Goal: Task Accomplishment & Management: Manage account settings

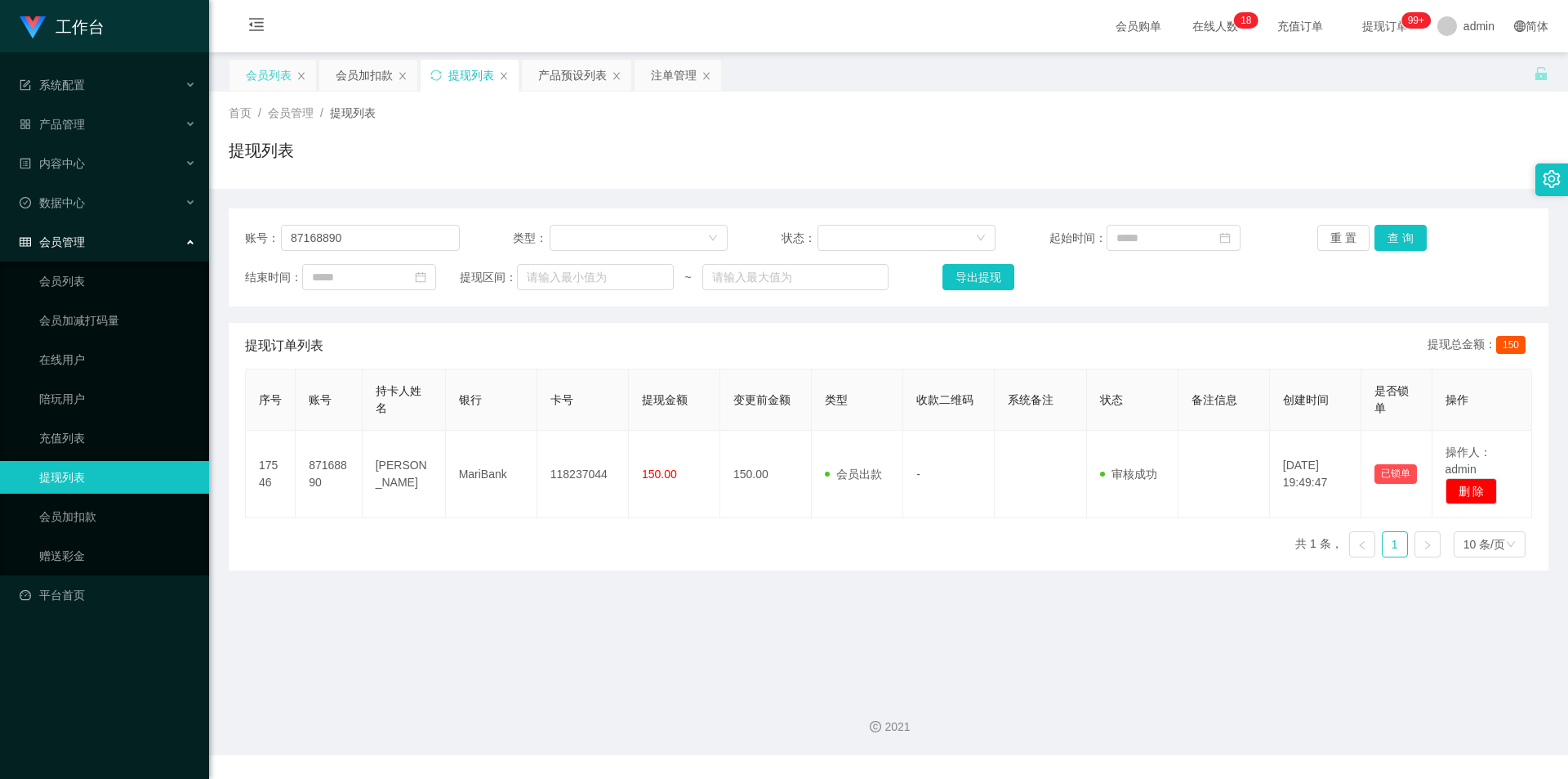
click at [250, 65] on div "会员列表" at bounding box center [268, 75] width 45 height 31
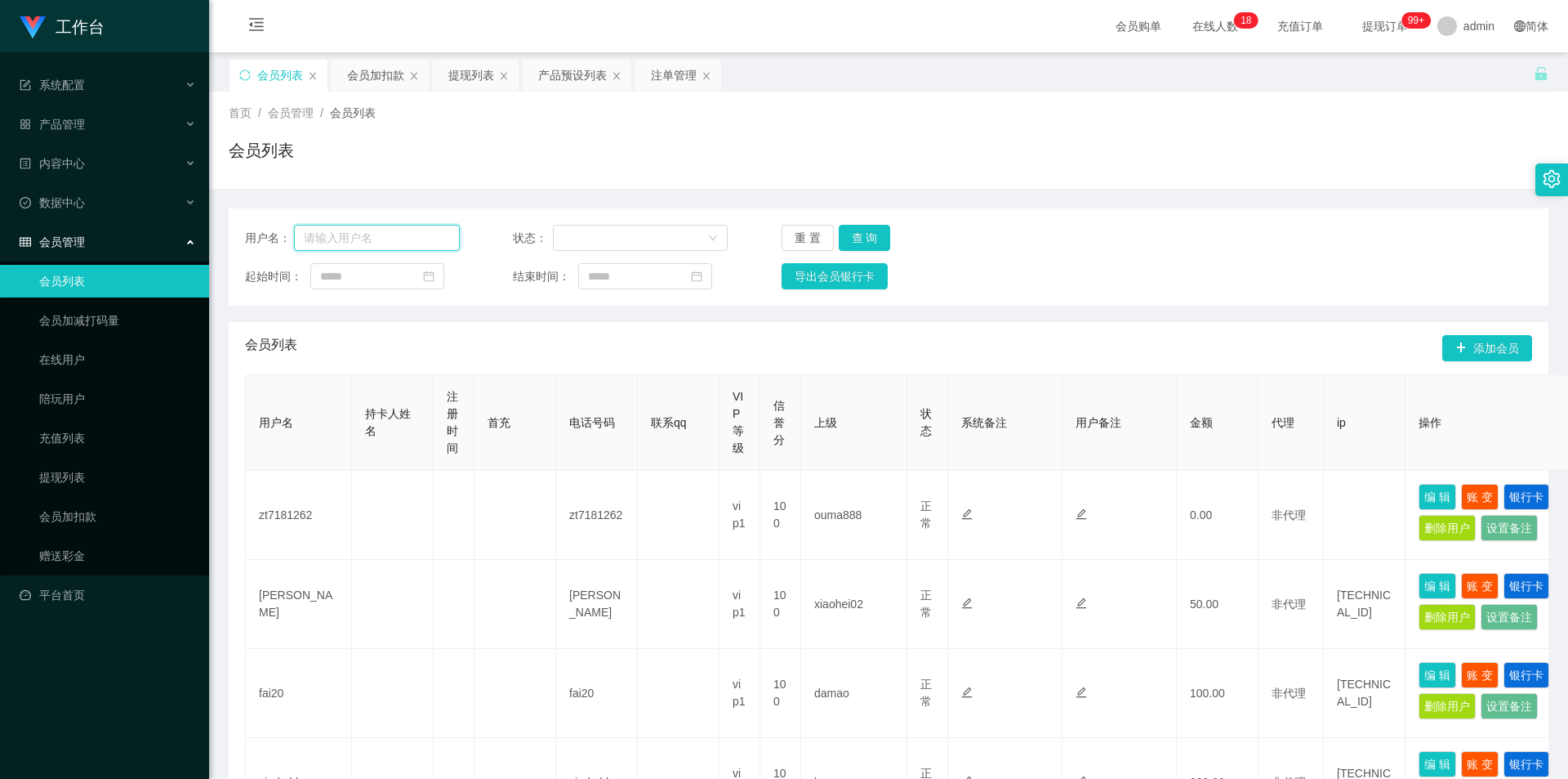
click at [386, 237] on input "text" at bounding box center [377, 237] width 166 height 26
paste input "JunHaoLoo"
type input "JunHaoLoo"
click at [651, 229] on button "查 询" at bounding box center [865, 237] width 52 height 26
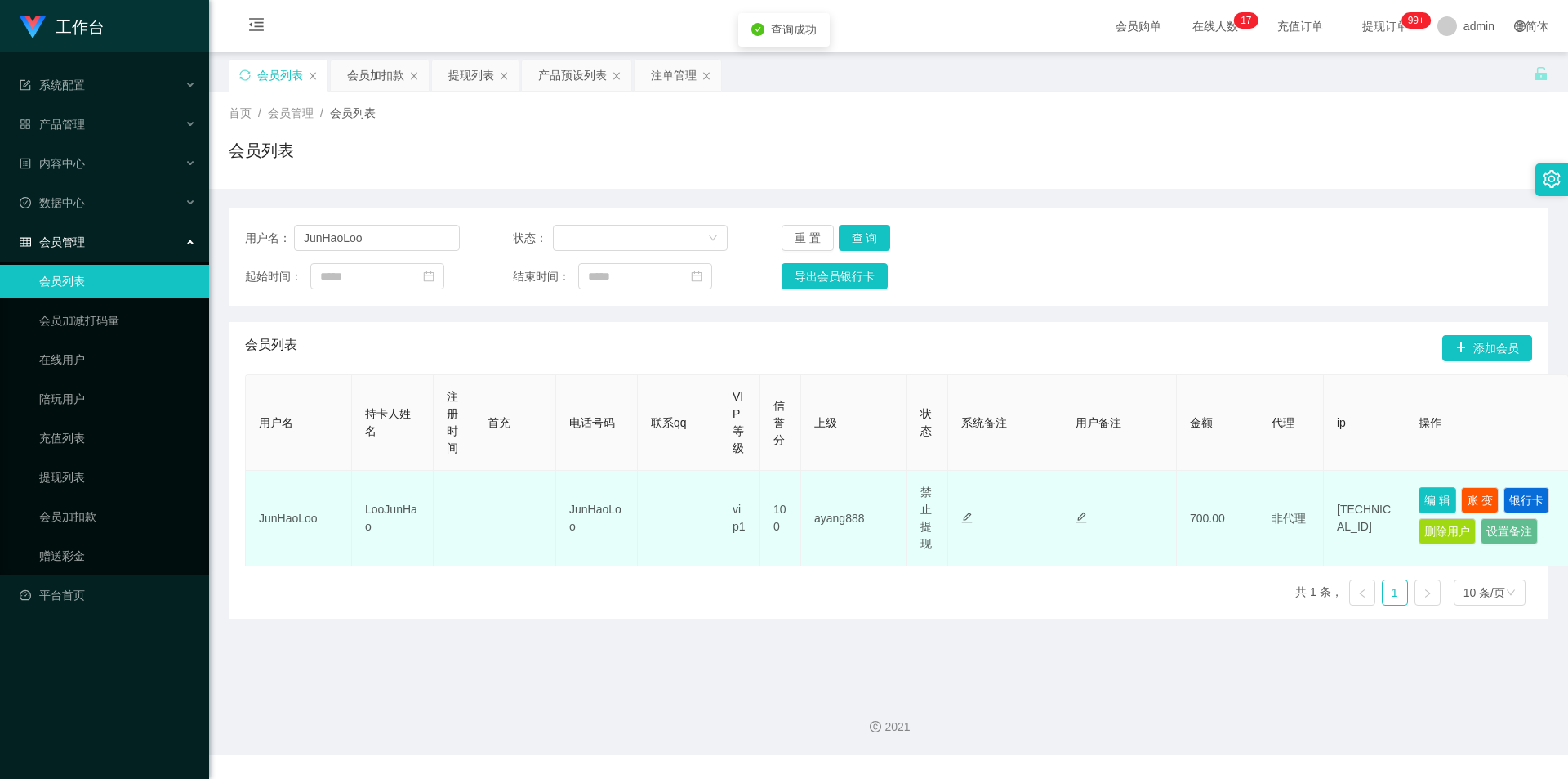
click at [651, 499] on button "编 辑" at bounding box center [1437, 500] width 37 height 26
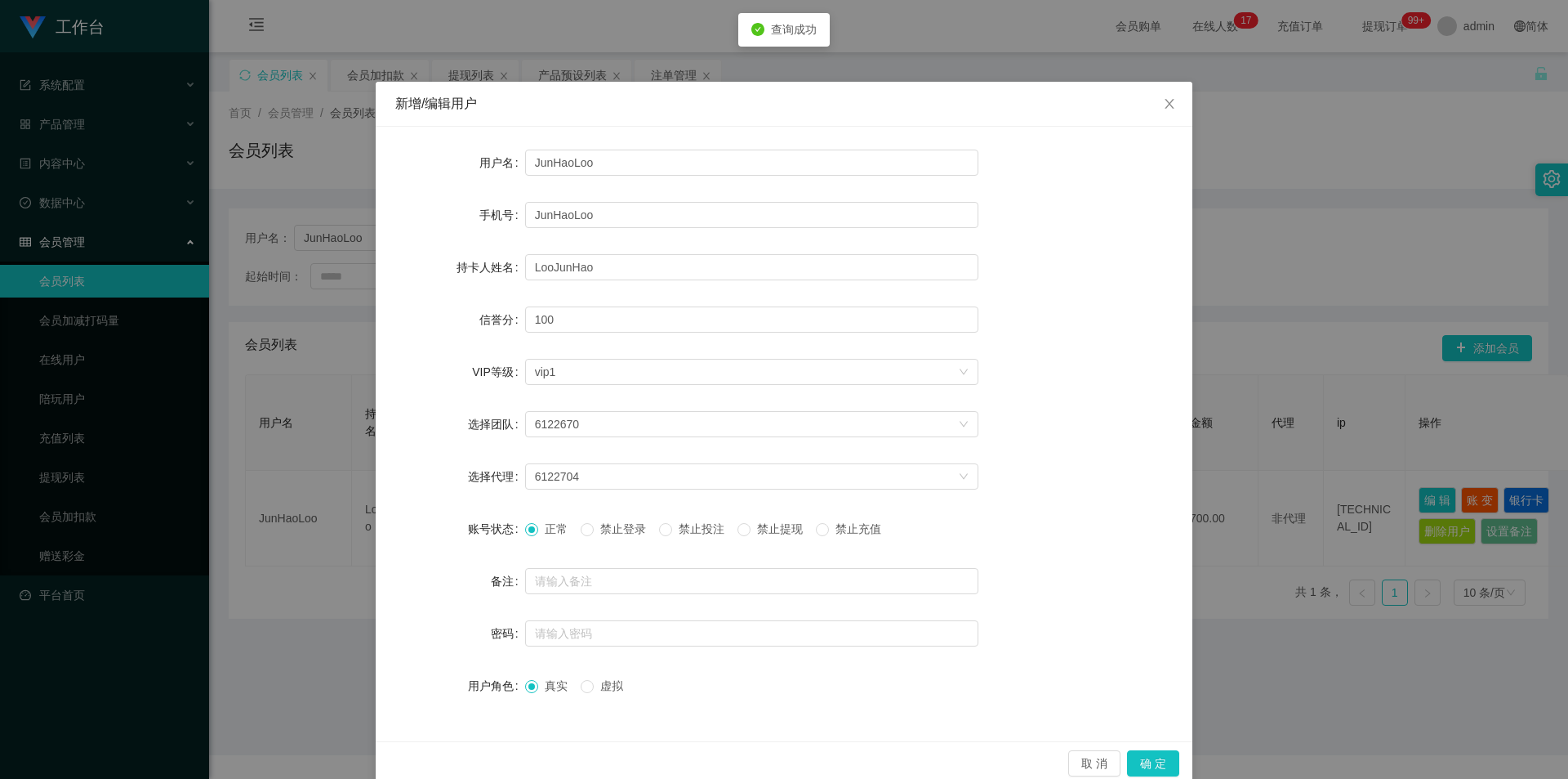
click at [651, 409] on div "新增/编辑用户 用户名 JunHaoLoo 手机号 JunHaoLoo 持卡人姓名 [PERSON_NAME] 信誉分 100 VIP等级 选择VIP等级 v…" at bounding box center [784, 390] width 1568 height 779
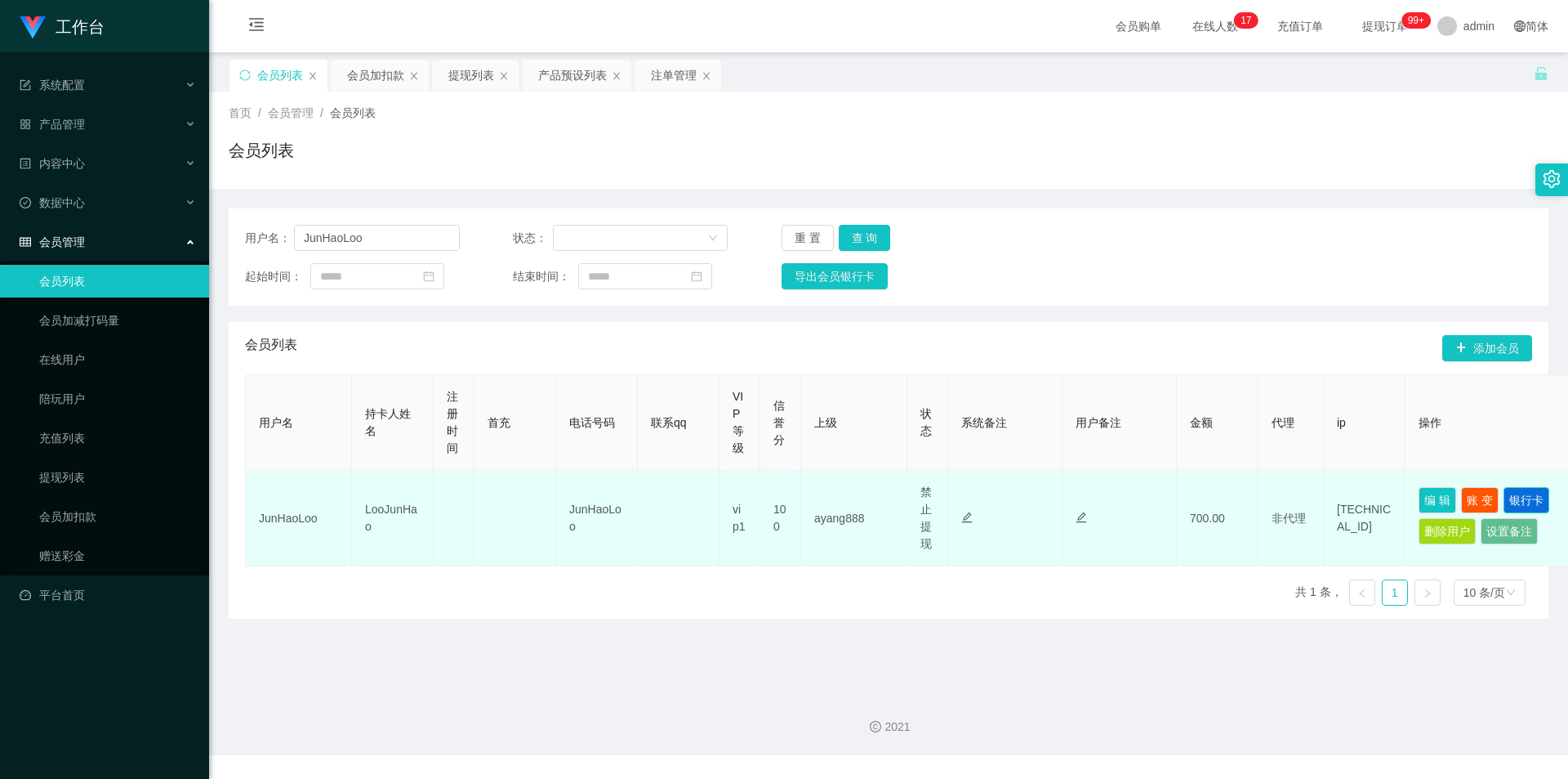
click at [651, 494] on button "银行卡" at bounding box center [1526, 500] width 45 height 26
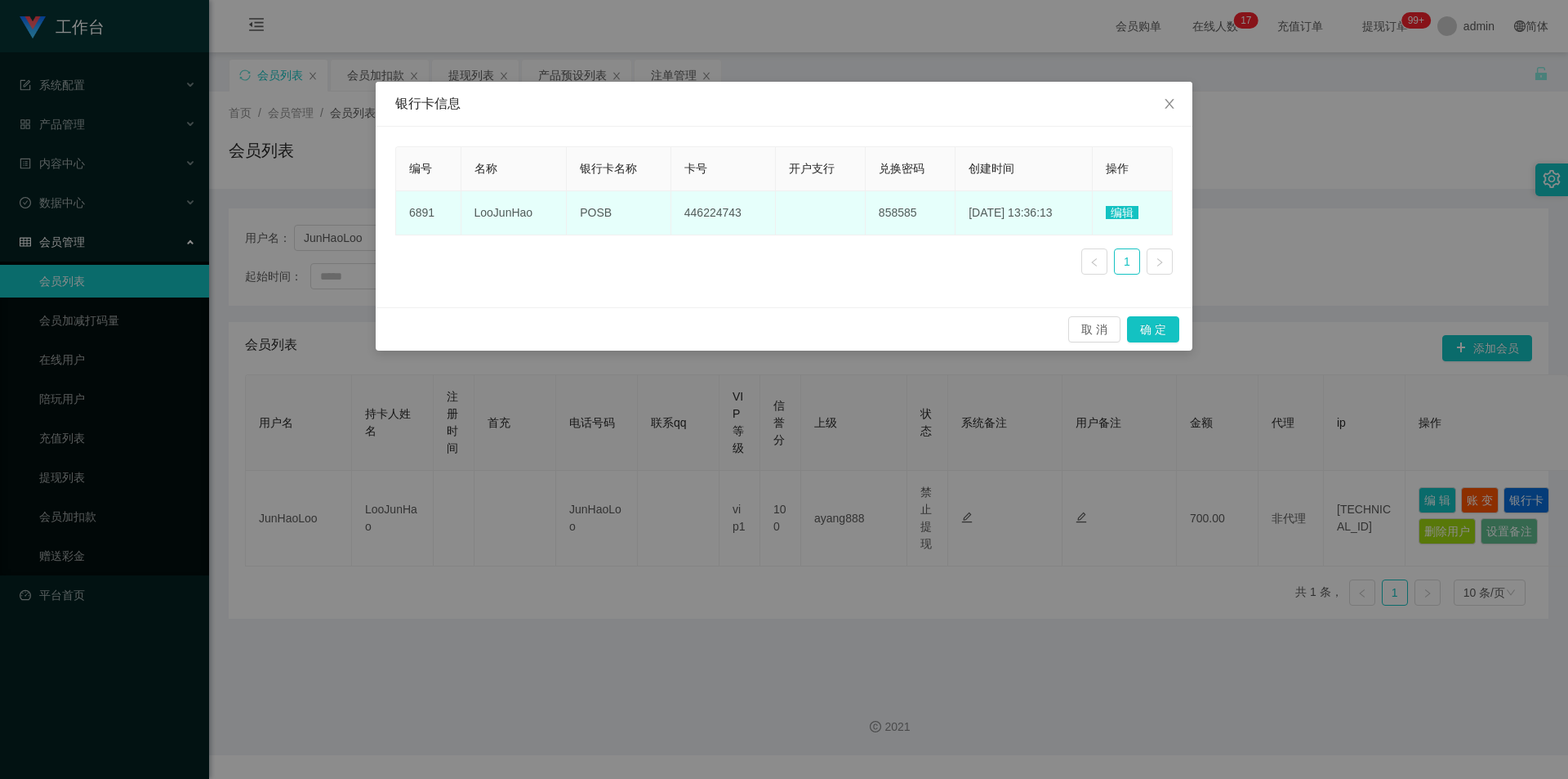
click at [516, 207] on span "LooJunHao" at bounding box center [504, 213] width 59 height 13
copy span "LooJunHao"
click at [587, 207] on span "POSB" at bounding box center [596, 213] width 32 height 13
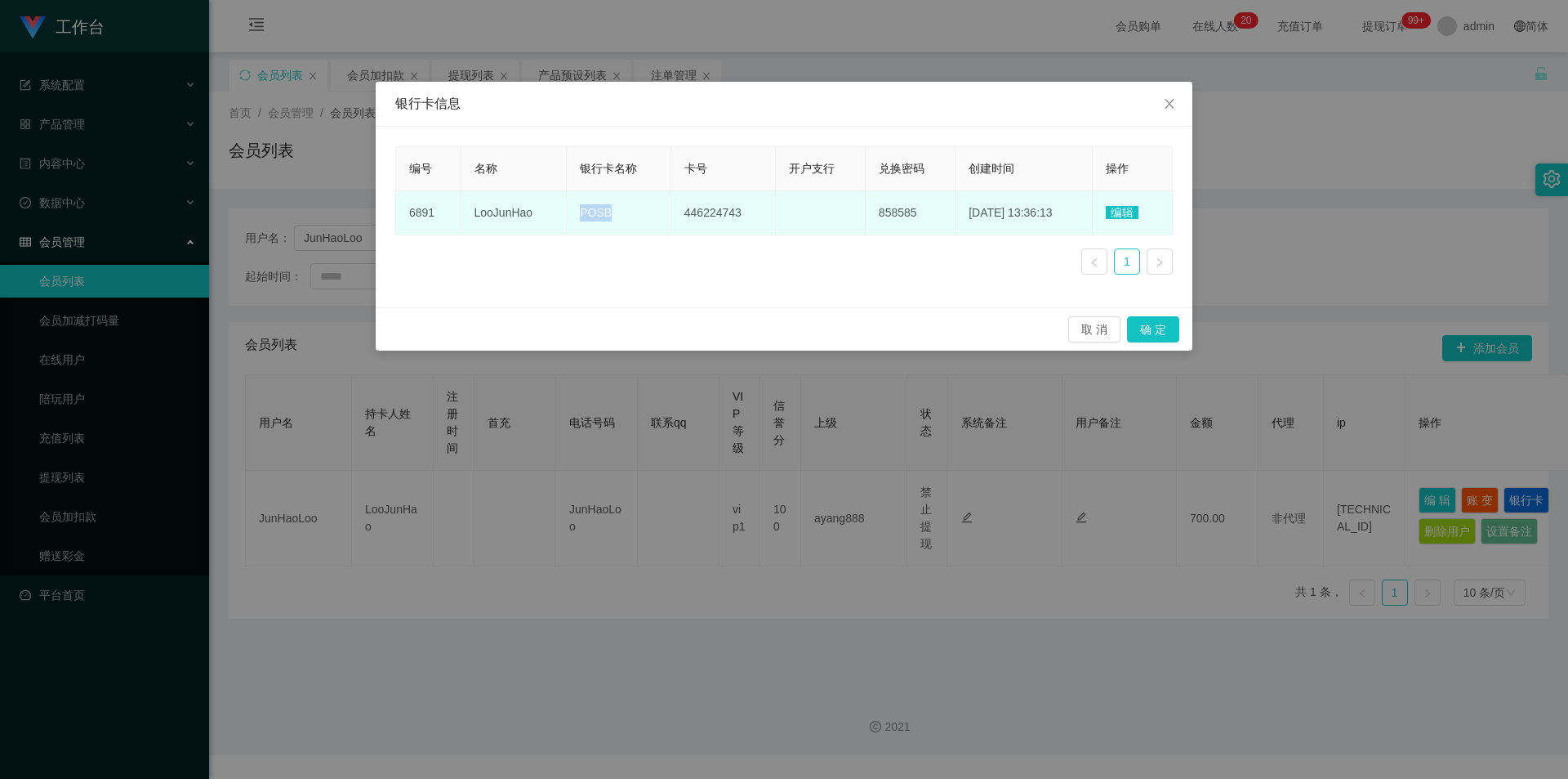
copy span "POSB"
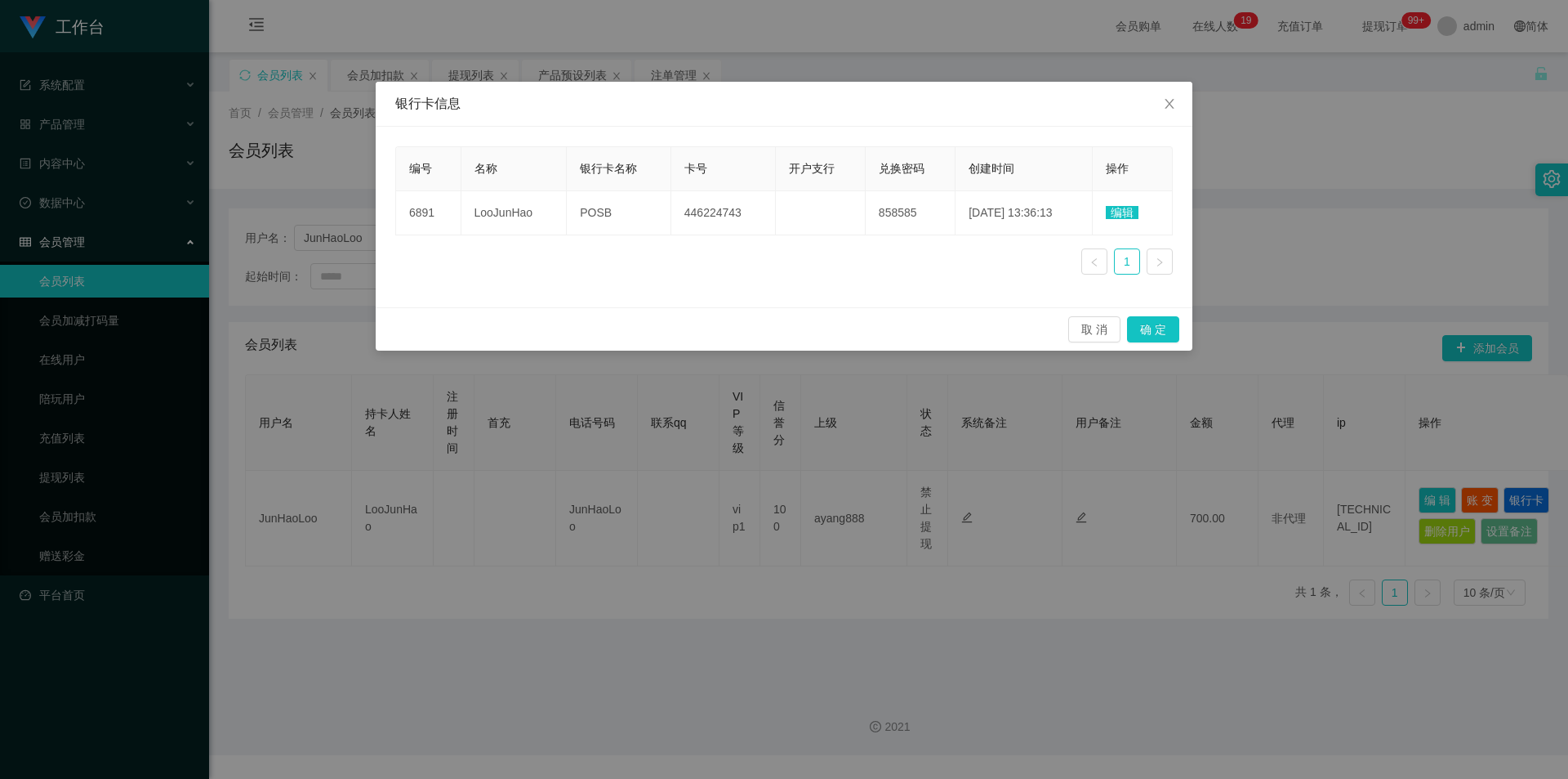
click at [618, 406] on div "银行卡信息 编号 名称 银行卡名称 卡号 开户支行 兑换密码 创建时间 操作 6891 LooJunHao POSB 446224743 858585 [DA…" at bounding box center [784, 390] width 1568 height 779
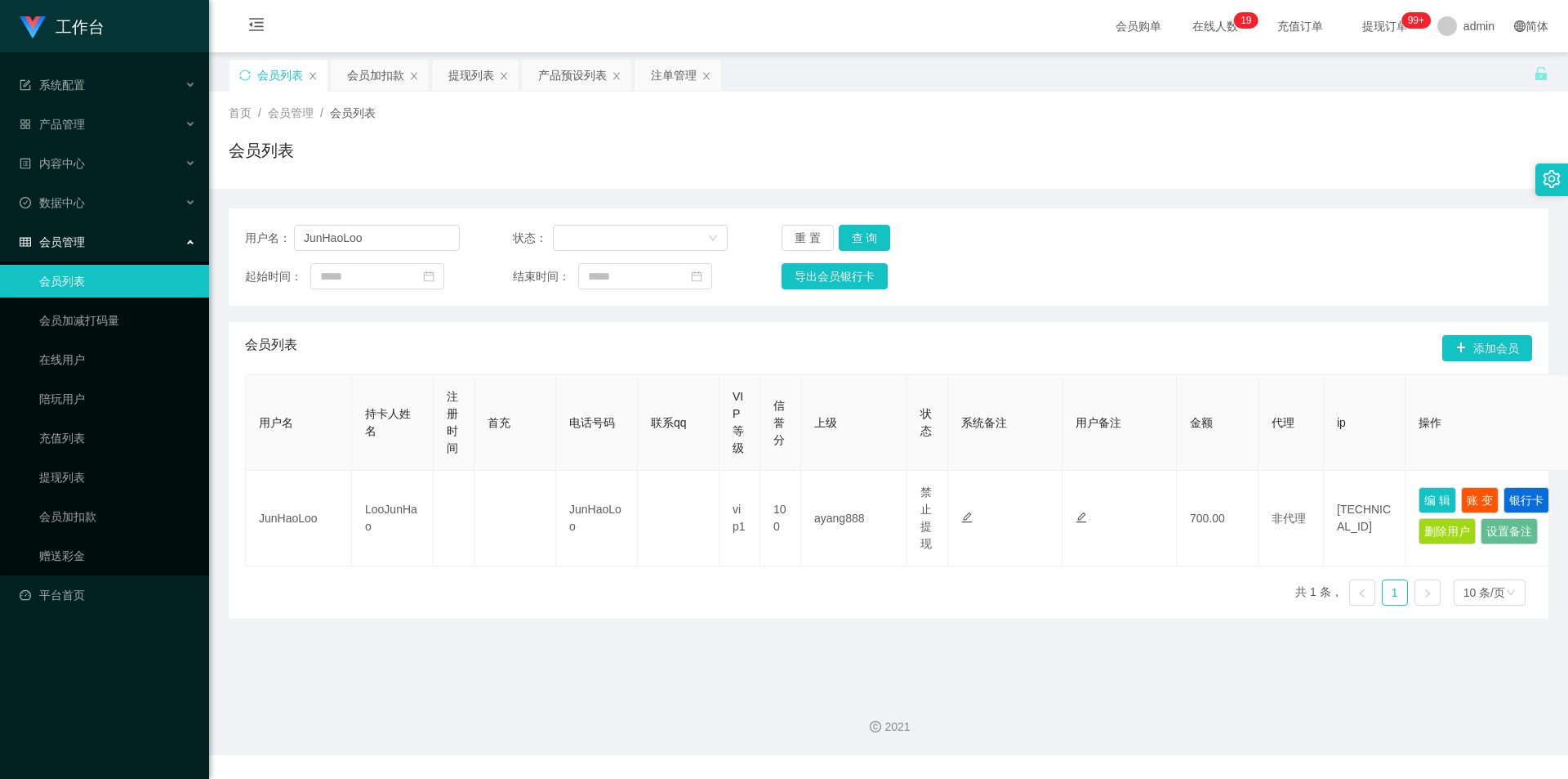
click at [651, 207] on div "用户名： JunHaoLoo 状态： 重 置 查 询 起始时间： 结束时间： 导出会员银行卡 会员列表 添加会员 用户名 持卡人姓名 注册时间 首充 电话号码…" at bounding box center [888, 403] width 1320 height 430
click at [376, 81] on div "会员加扣款" at bounding box center [376, 75] width 57 height 31
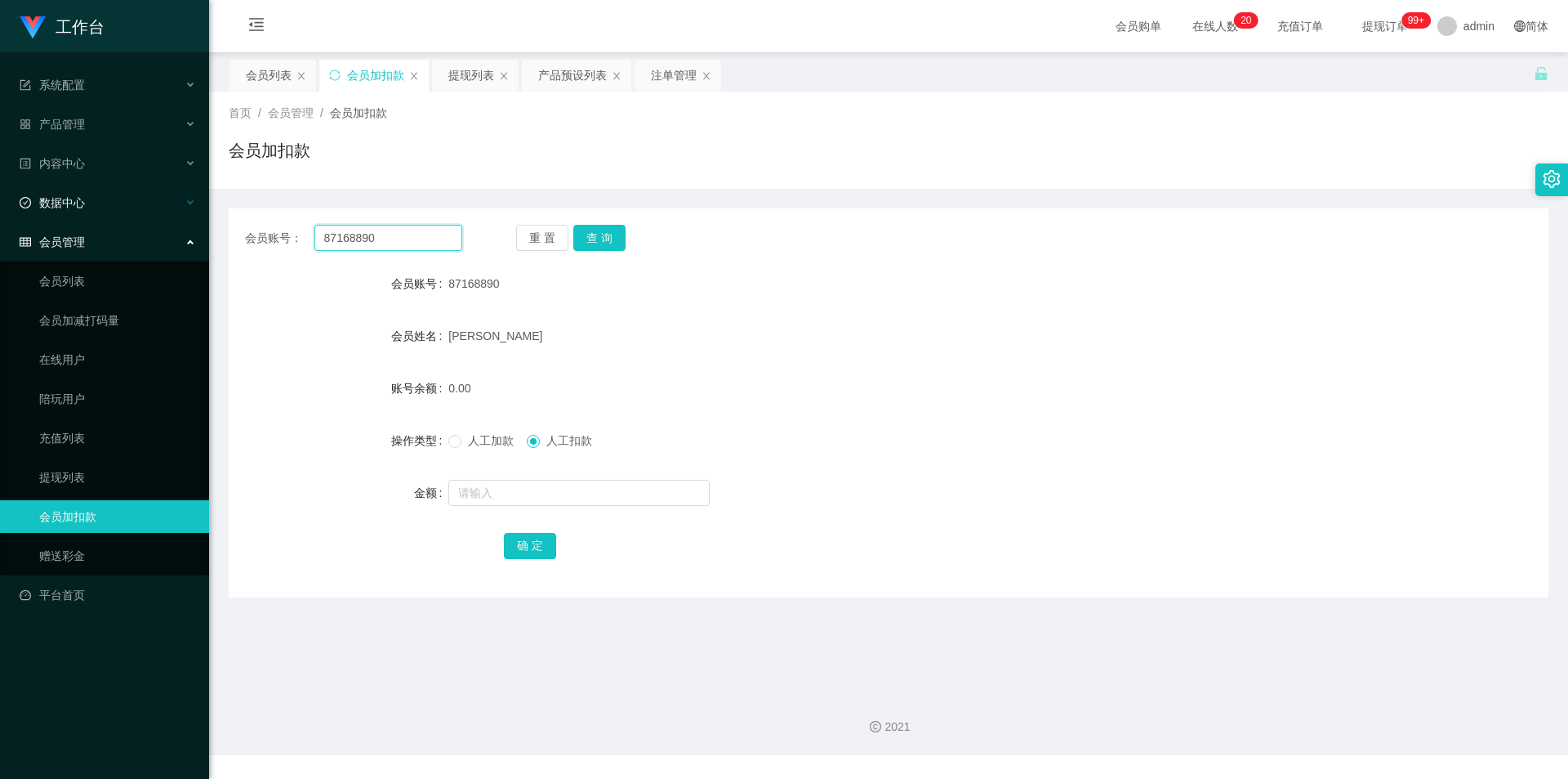
drag, startPoint x: 78, startPoint y: 227, endPoint x: 0, endPoint y: 215, distance: 78.9
click at [0, 215] on section "工作台 系统配置 产品管理 产品列表 产品预设列表 开奖记录 注单管理 即时注单 内容中心 数据中心 会员管理 会员列表 会员加减打码量 在线用户 陪玩用户 …" at bounding box center [784, 377] width 1568 height 755
paste input "116463536"
type input "1164635360"
click at [584, 237] on button "查 询" at bounding box center [599, 237] width 52 height 26
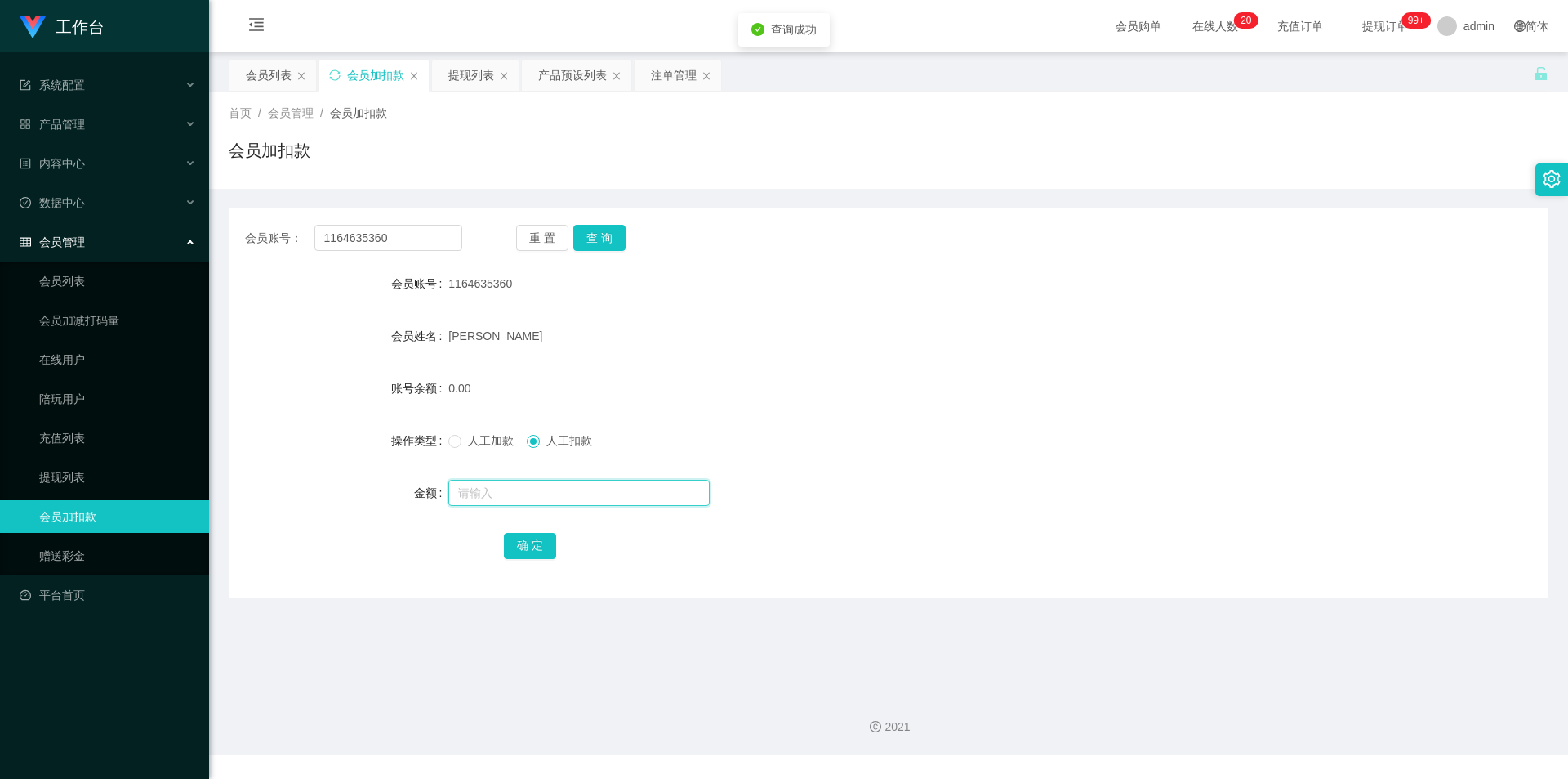
click at [475, 498] on input "text" at bounding box center [580, 492] width 261 height 26
type input "300"
click at [459, 445] on span at bounding box center [455, 441] width 13 height 13
click at [516, 541] on button "确 定" at bounding box center [530, 545] width 52 height 26
drag, startPoint x: 1095, startPoint y: 332, endPoint x: 1245, endPoint y: 229, distance: 182.0
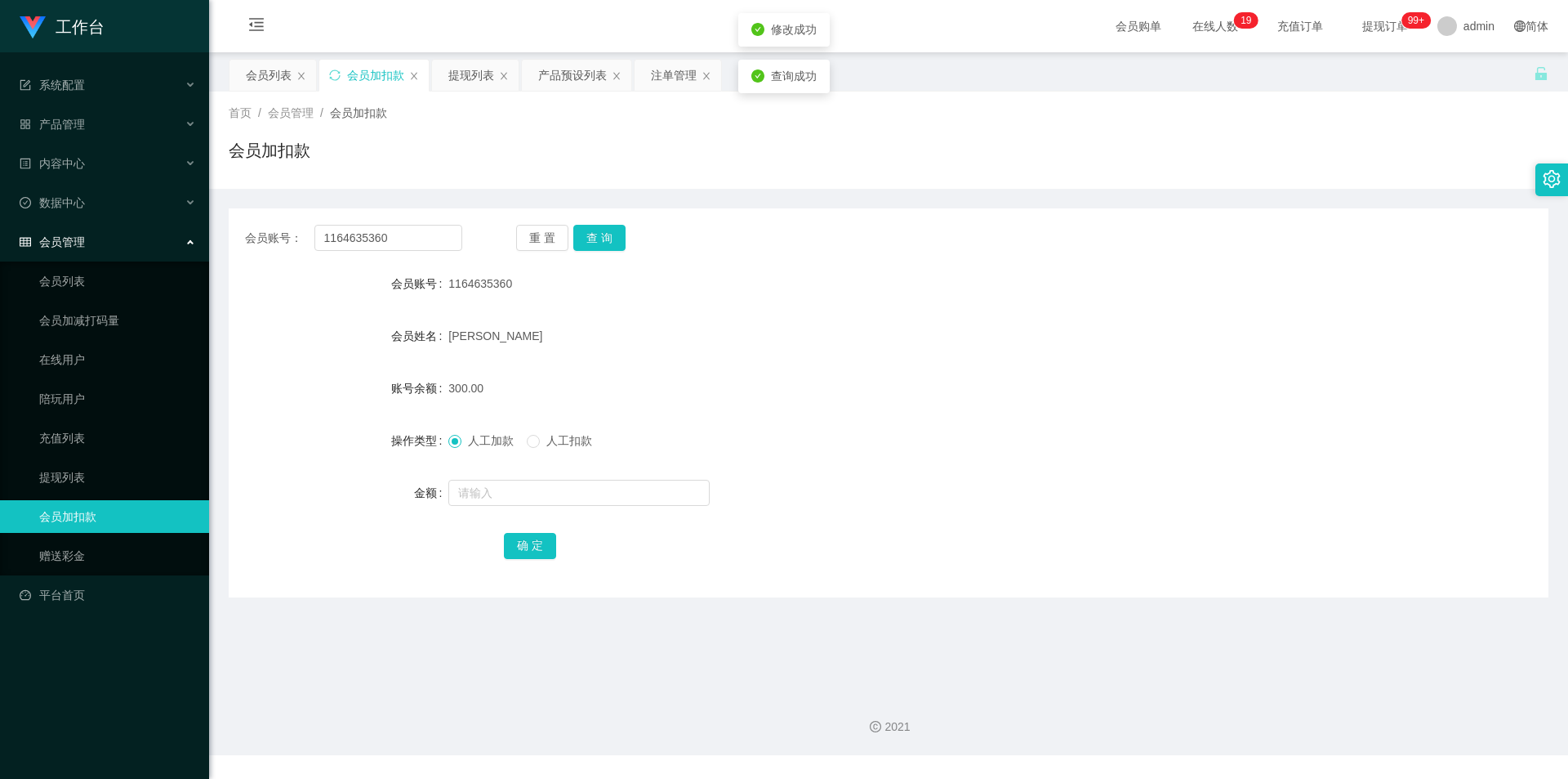
click at [651, 329] on div "[PERSON_NAME]" at bounding box center [834, 335] width 771 height 33
drag, startPoint x: 0, startPoint y: 174, endPoint x: 17, endPoint y: 76, distance: 99.5
click at [0, 77] on section "工作台 系统配置 产品管理 产品列表 产品预设列表 开奖记录 注单管理 即时注单 内容中心 数据中心 会员管理 会员列表 会员加减打码量 在线用户 陪玩用户 …" at bounding box center [784, 377] width 1568 height 755
click at [597, 246] on button "查 询" at bounding box center [599, 237] width 52 height 26
click at [596, 240] on button "查 询" at bounding box center [599, 237] width 52 height 26
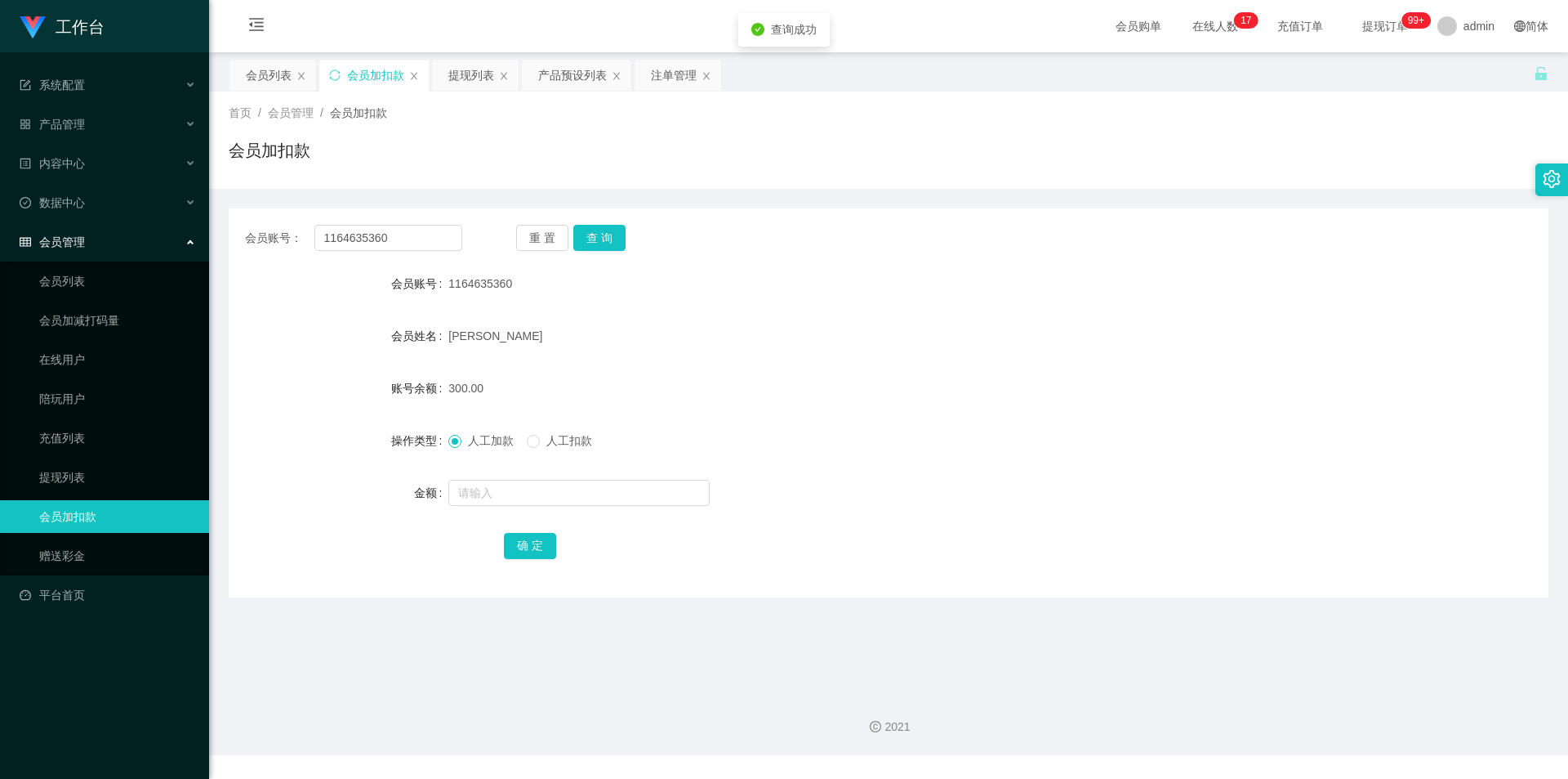
click at [651, 280] on div "1164635360" at bounding box center [834, 284] width 771 height 33
click at [651, 171] on div "首页 / 会员管理 / 会员加扣款 / 会员加扣款" at bounding box center [888, 140] width 1359 height 97
